Goal: Communication & Community: Connect with others

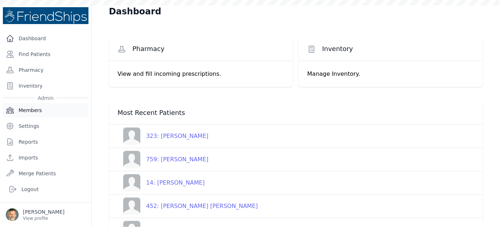
click at [29, 107] on link "Members" at bounding box center [46, 110] width 86 height 14
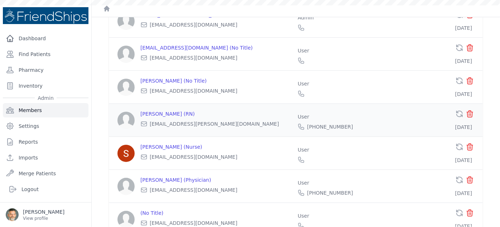
scroll to position [160, 0]
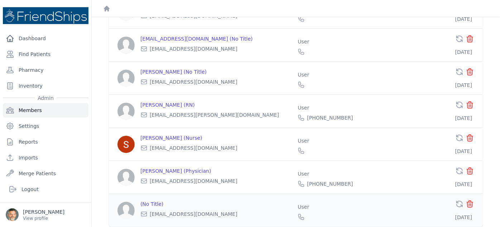
click at [467, 200] on icon "icon" at bounding box center [470, 203] width 6 height 6
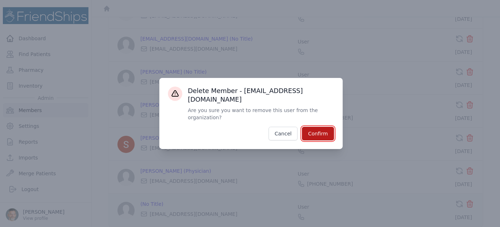
click at [318, 127] on button "Confirm" at bounding box center [318, 134] width 32 height 14
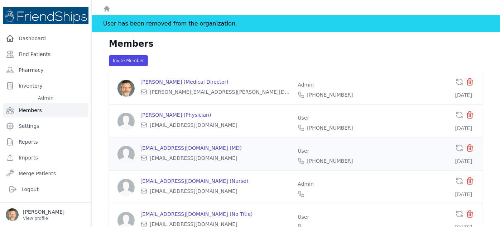
scroll to position [0, 0]
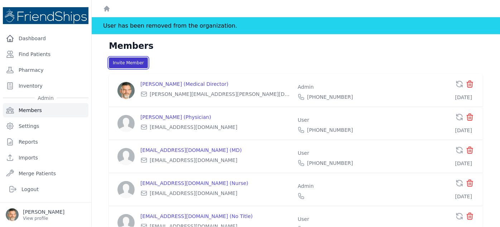
click at [126, 62] on button "Invite Member" at bounding box center [128, 62] width 39 height 11
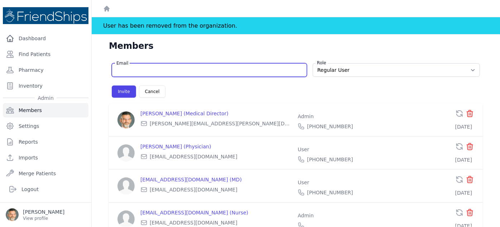
paste input "Mdouglas0766@gmail.com"
type input "Mdouglas0766@gmail.com"
select select "user"
drag, startPoint x: 121, startPoint y: 69, endPoint x: 105, endPoint y: 67, distance: 16.2
click at [105, 67] on div "Email Mdouglas0766@gmail.com Mdouglas0766@gmail.com Role Regular User Administr…" at bounding box center [296, 228] width 397 height 342
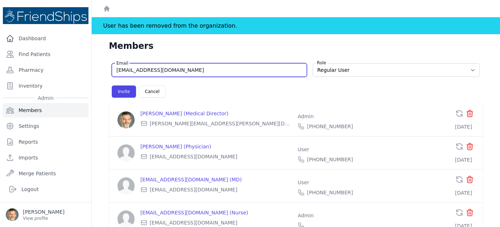
type input "mdouglas0766@gmail.com"
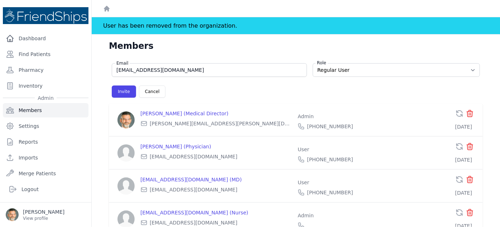
click at [199, 47] on div "Members" at bounding box center [296, 48] width 397 height 17
click at [121, 91] on button "Invite" at bounding box center [124, 91] width 24 height 12
select select "user"
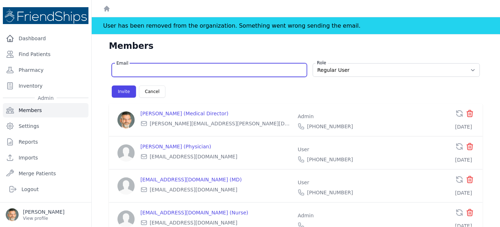
click at [137, 70] on input "Email" at bounding box center [210, 69] width 186 height 7
type input "Mdouglas0766@gmail.com"
select select "user"
drag, startPoint x: 121, startPoint y: 68, endPoint x: 104, endPoint y: 68, distance: 16.9
click at [105, 68] on div "Email Mdouglas0766@gmail.com mdouglas0766@gmail.com Mdouglas0766@gmail.com Role…" at bounding box center [296, 228] width 397 height 342
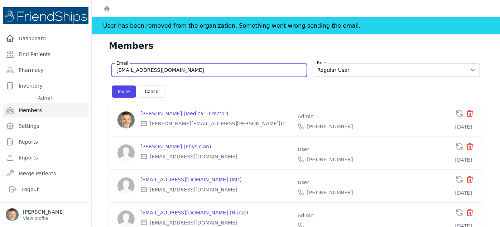
drag, startPoint x: 186, startPoint y: 70, endPoint x: 99, endPoint y: 70, distance: 86.8
click at [99, 70] on div "Email mdouglas0766@gmail.com mdouglas0766@gmail.com Mdouglas0766@gmail.com Role…" at bounding box center [296, 228] width 397 height 342
type input "mdouglas0766@gmail.com"
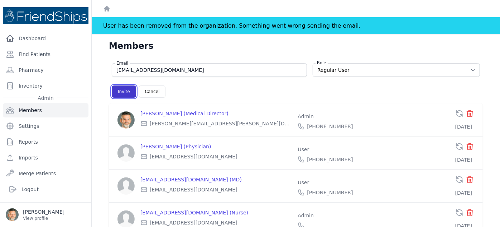
click at [122, 90] on button "Invite" at bounding box center [124, 91] width 24 height 12
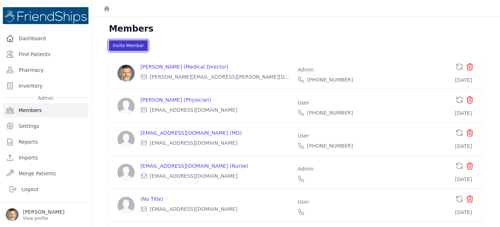
click at [122, 46] on button "Invite Member" at bounding box center [128, 45] width 39 height 11
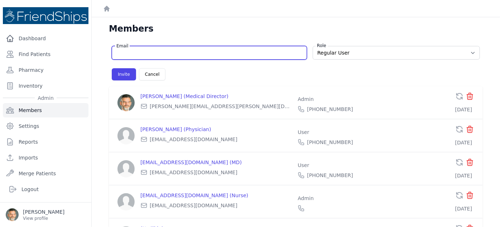
click at [130, 54] on input "Email" at bounding box center [210, 52] width 186 height 7
type input "mdouglas0766@gmail.com"
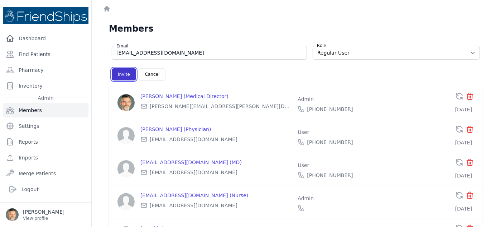
click at [118, 75] on button "Invite" at bounding box center [124, 74] width 24 height 12
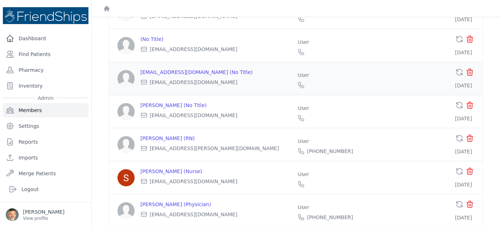
scroll to position [160, 0]
